Goal: Use online tool/utility: Use online tool/utility

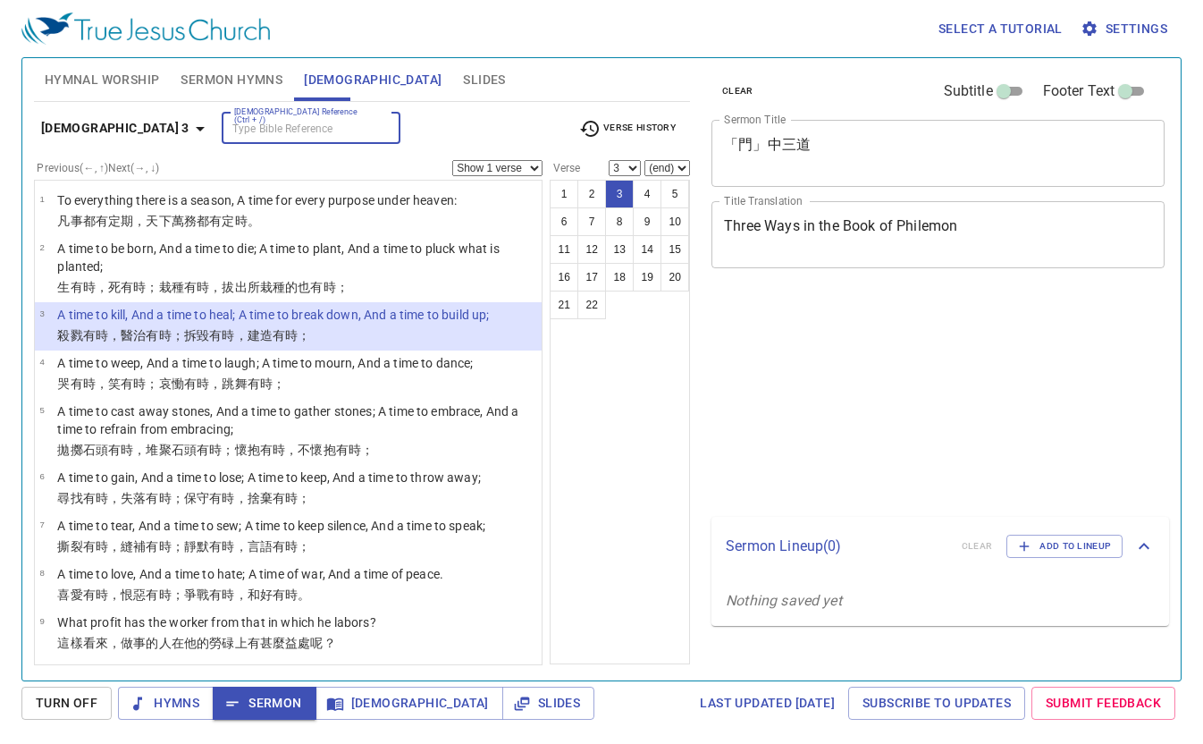
select select "3"
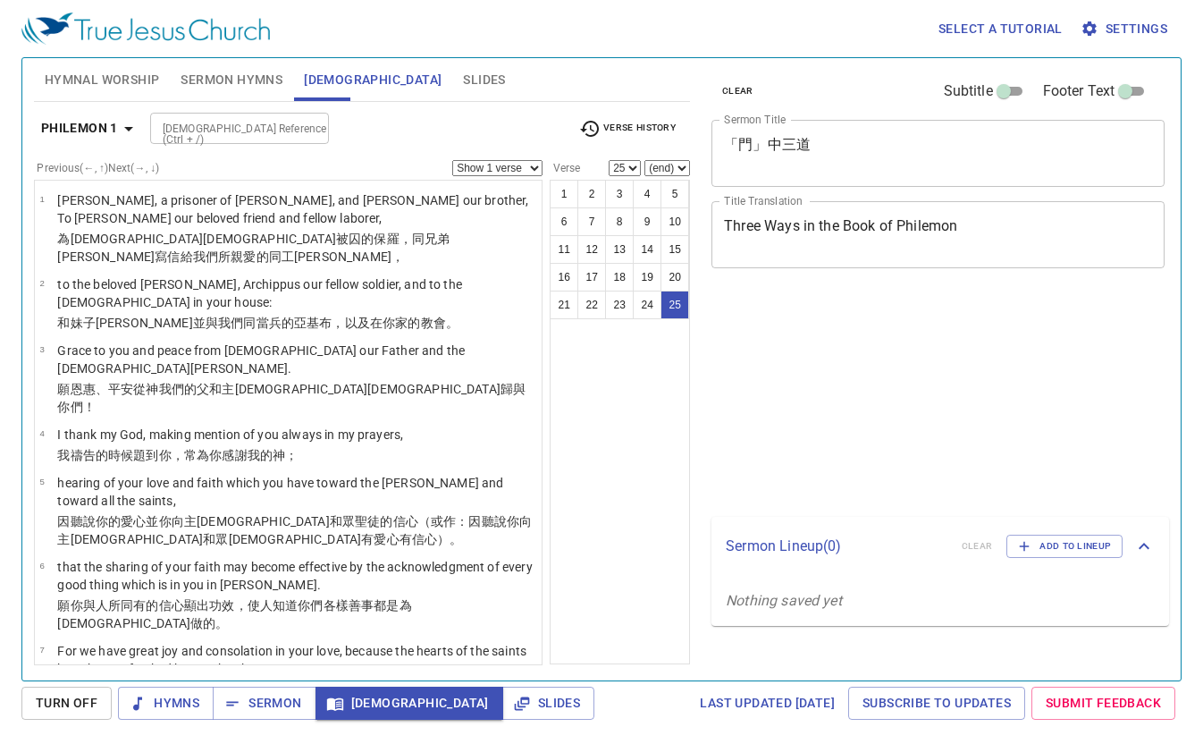
select select "25"
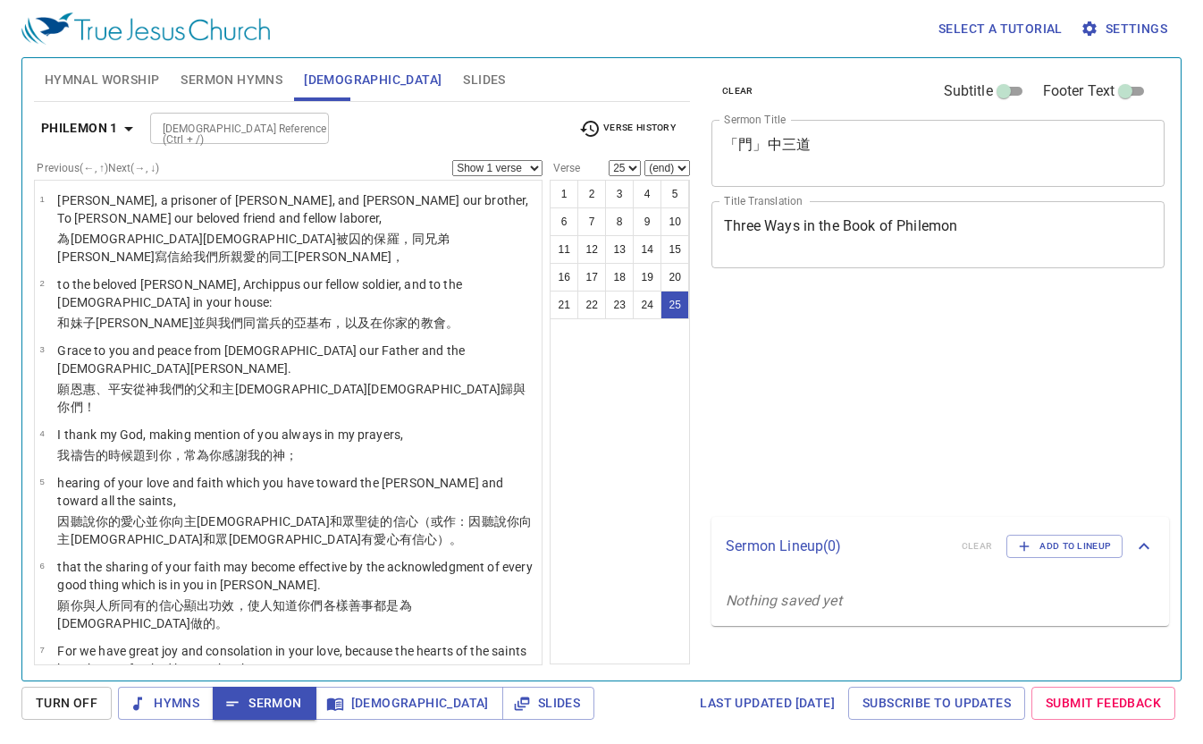
select select "25"
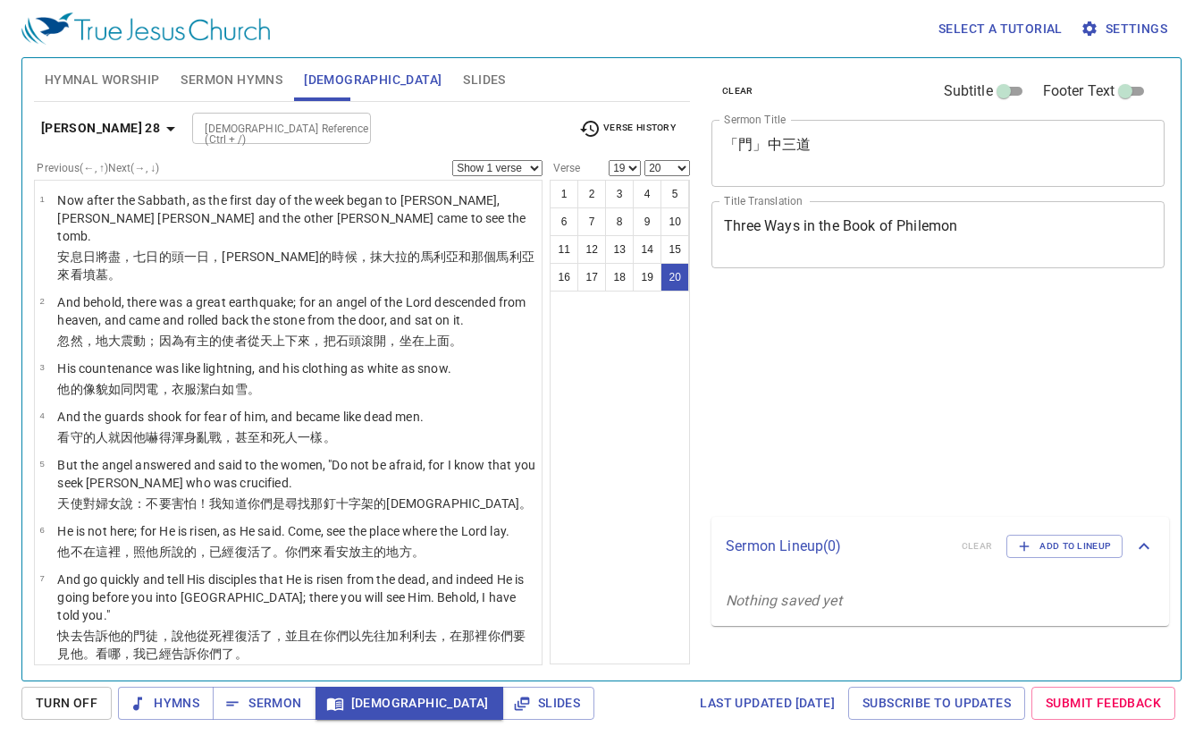
select select "19"
select select "20"
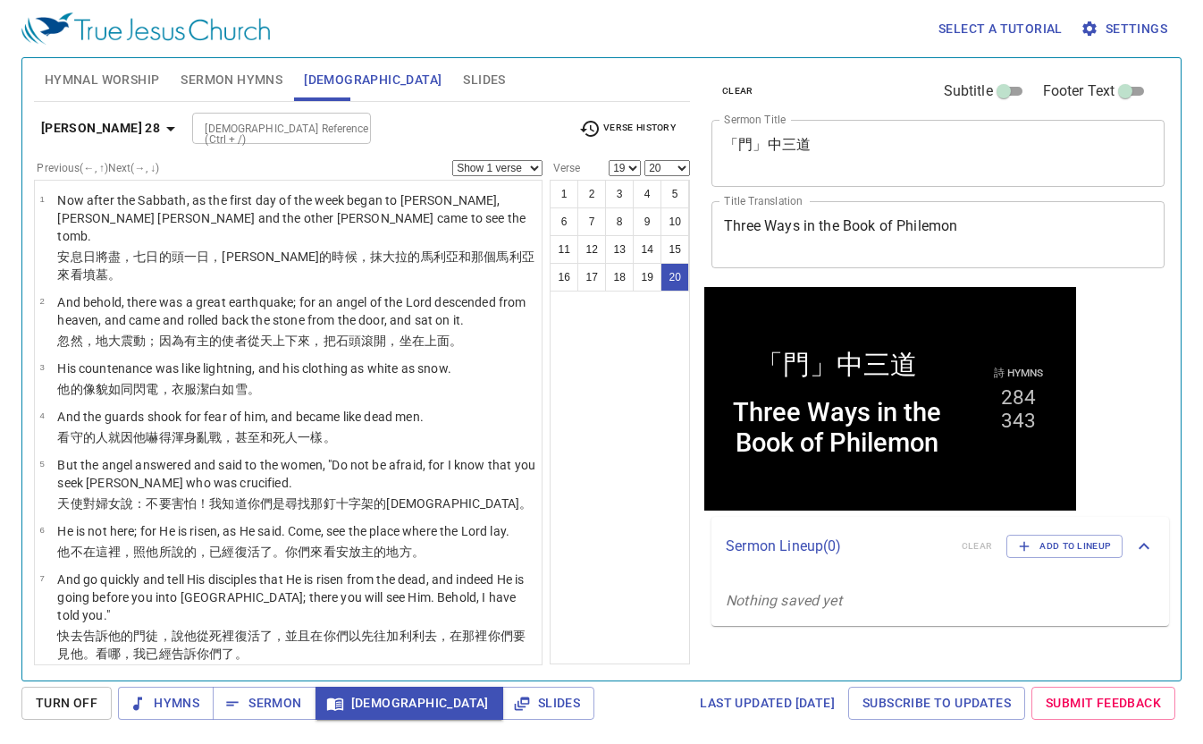
scroll to position [834, 0]
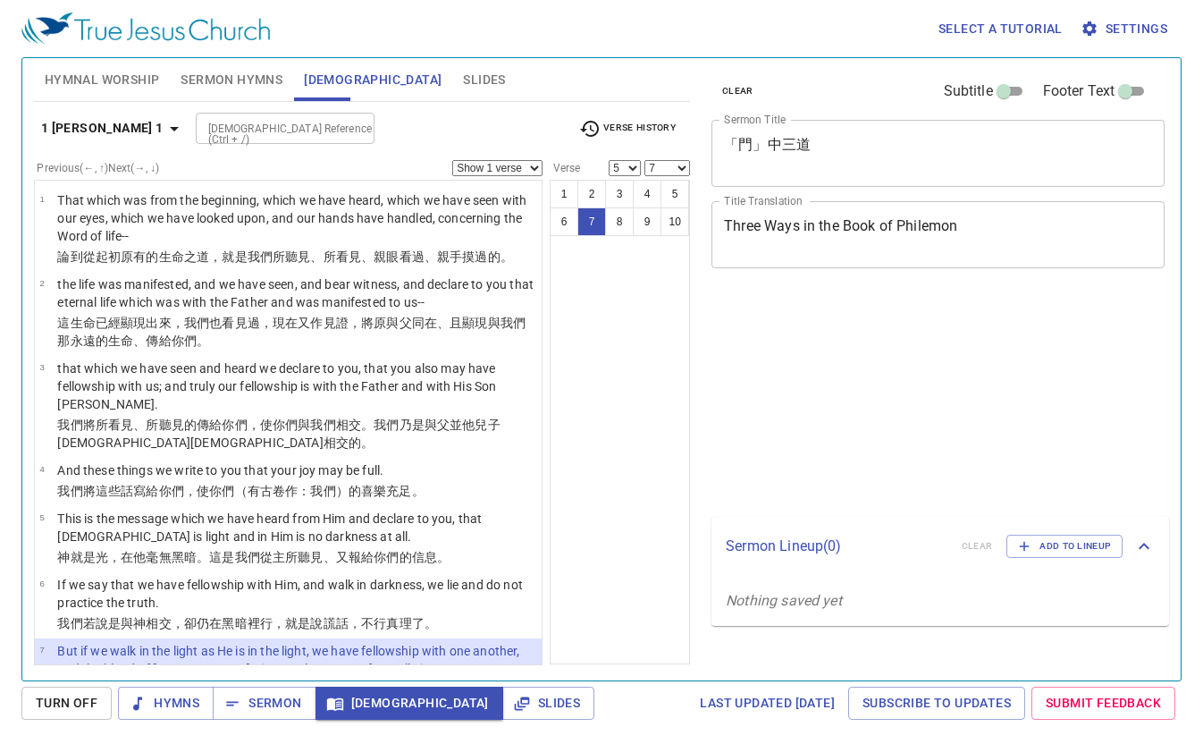
select select "5"
select select "7"
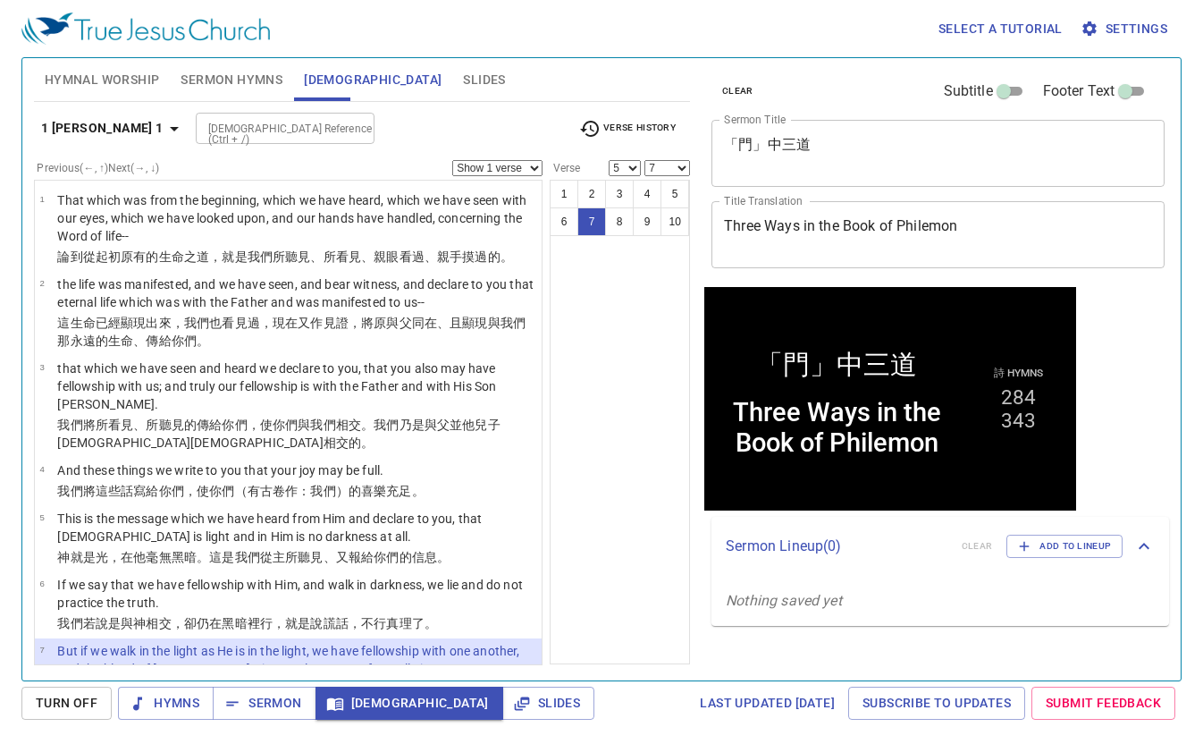
scroll to position [244, 0]
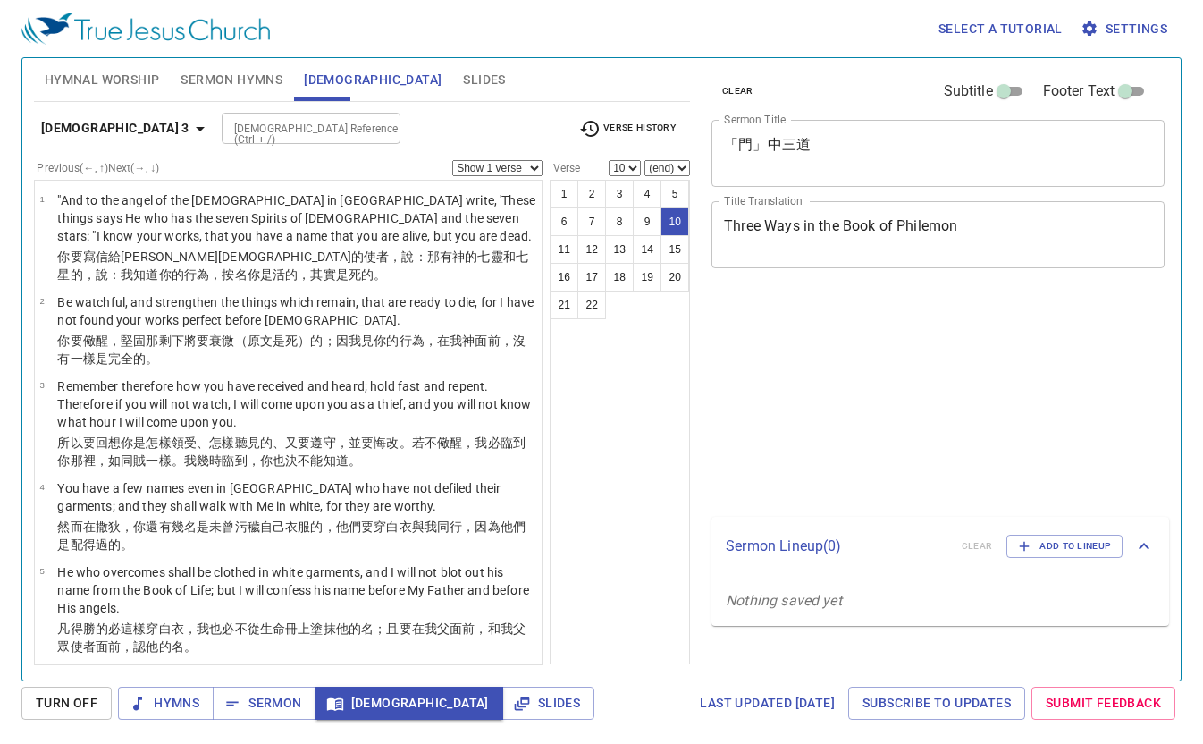
select select "10"
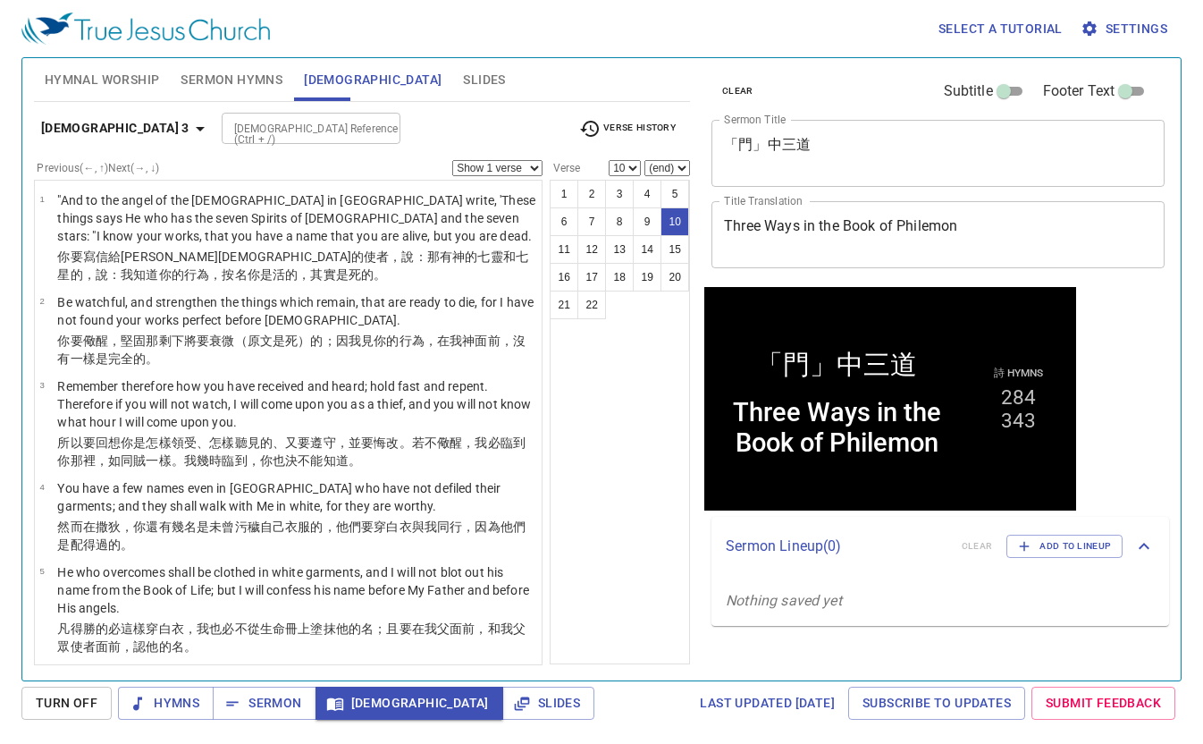
scroll to position [581, 0]
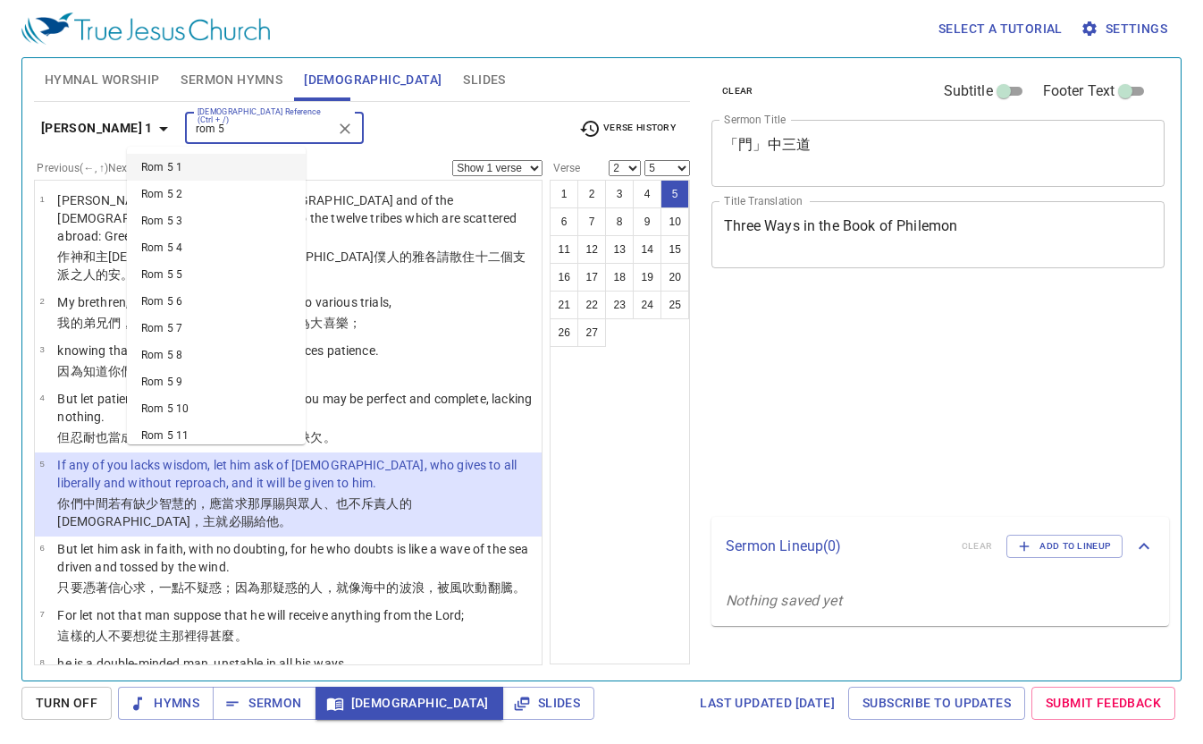
select select "2"
select select "5"
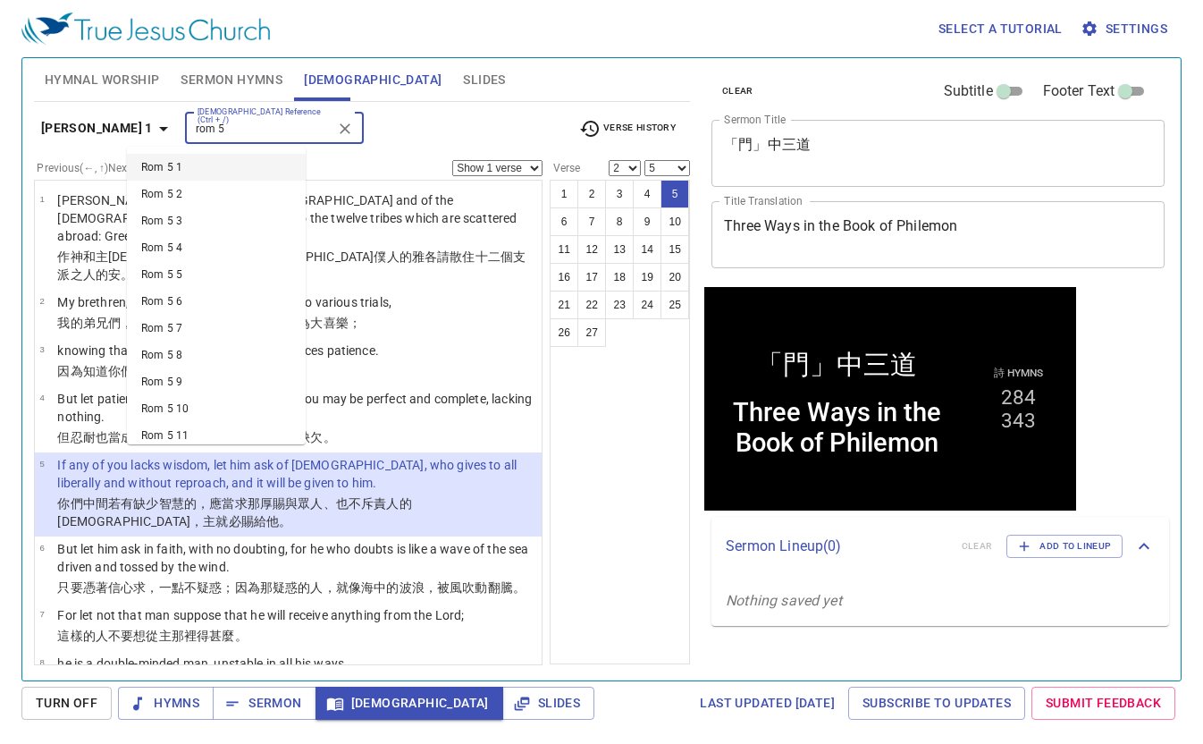
type input "rom 5 3"
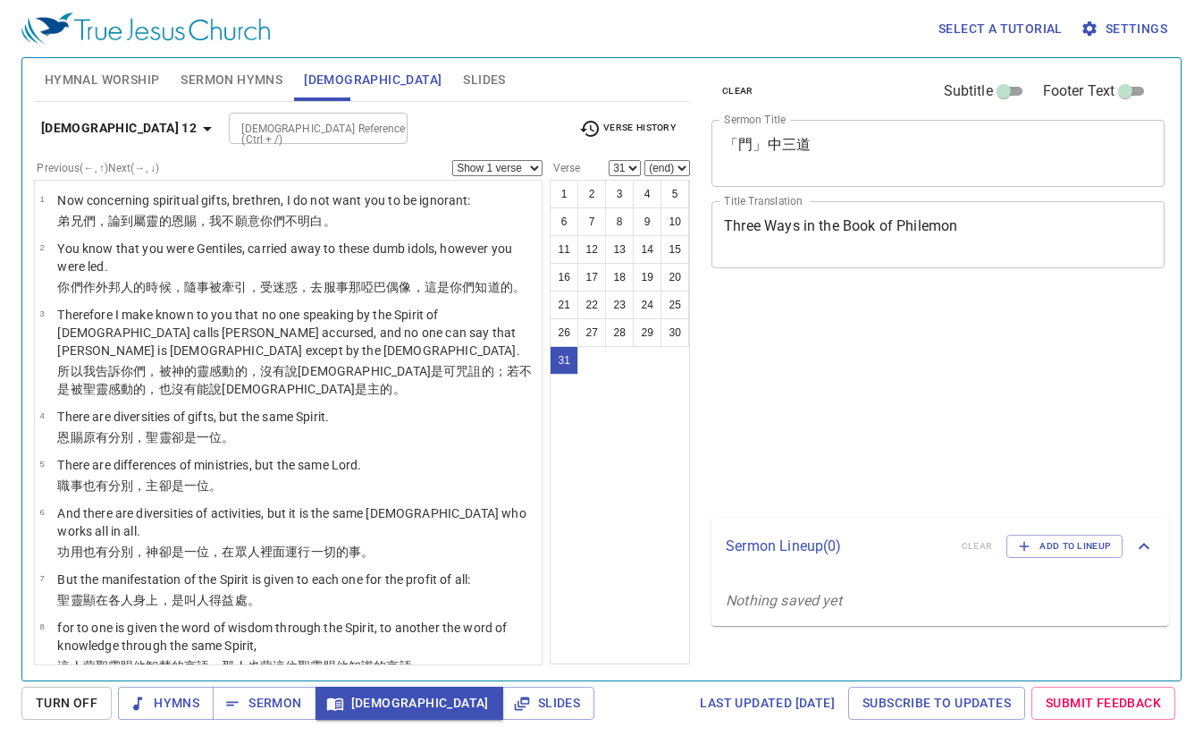
select select "31"
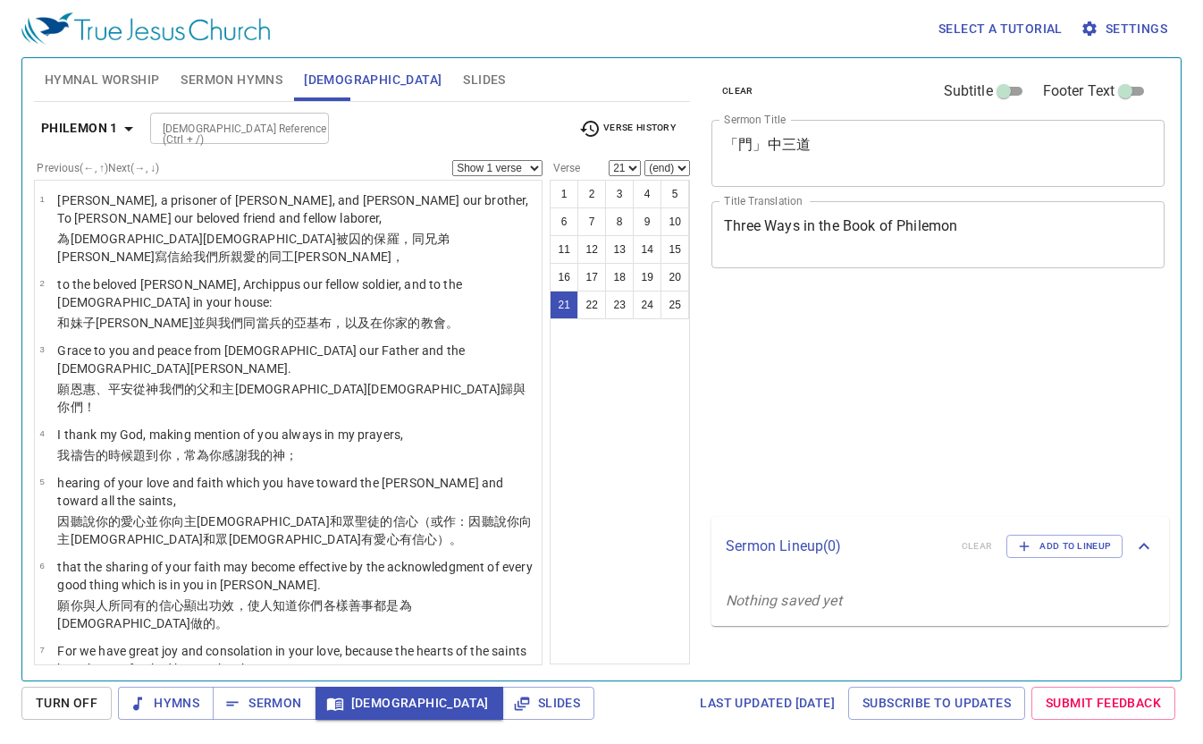
select select "21"
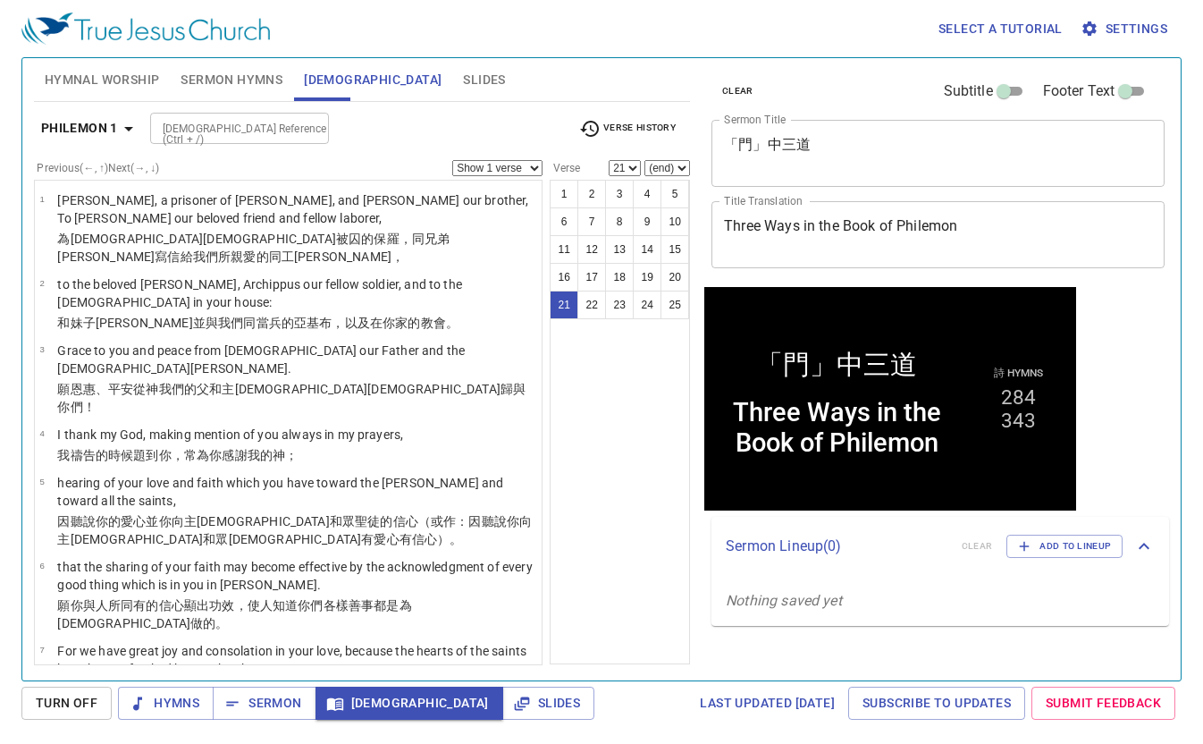
scroll to position [1031, 0]
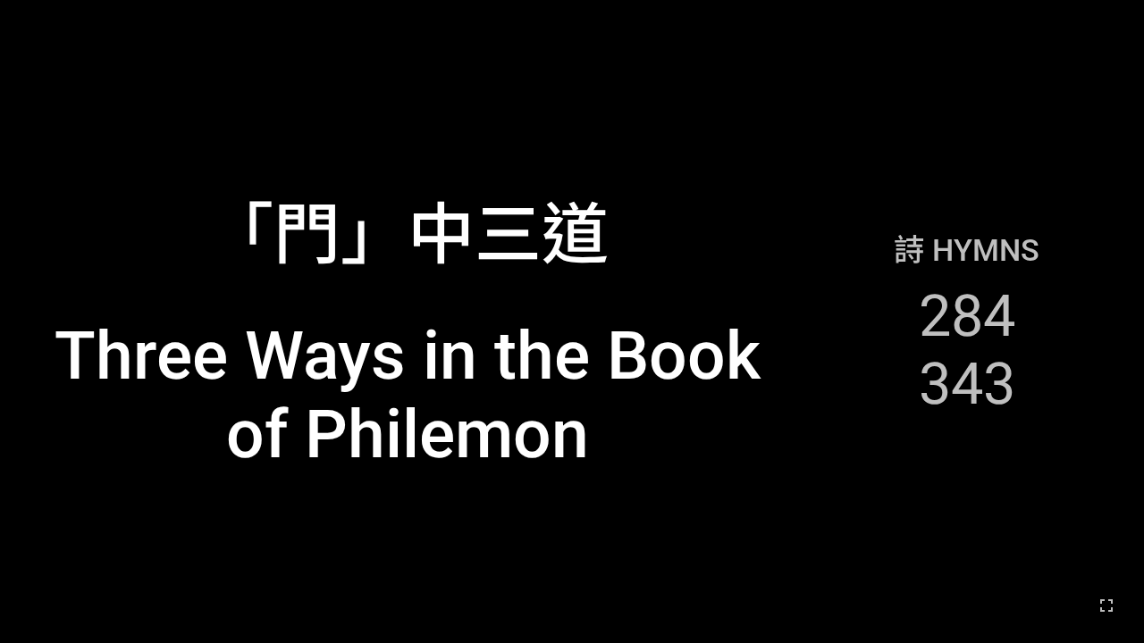
click at [501, 272] on div "「門」中三道" at bounding box center [407, 229] width 402 height 97
